Goal: Complete application form

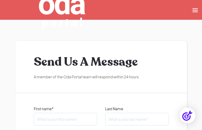
type input "EIyVnCbtbj"
type input "CalDUHsasR"
type input "zHSaUvGQpKoBCEG"
type input "DIntqVvptcY"
type input "[EMAIL_ADDRESS][DOMAIN_NAME]"
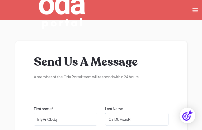
checkbox input "false"
checkbox input "true"
checkbox input "false"
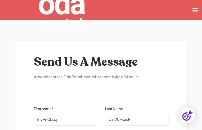
checkbox input "false"
checkbox input "true"
